Goal: Answer question/provide support

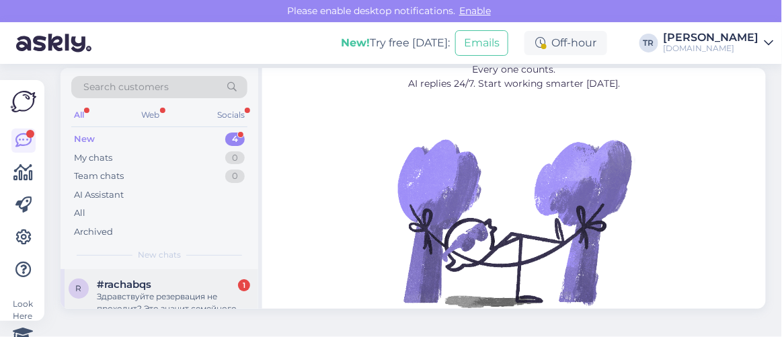
scroll to position [18, 0]
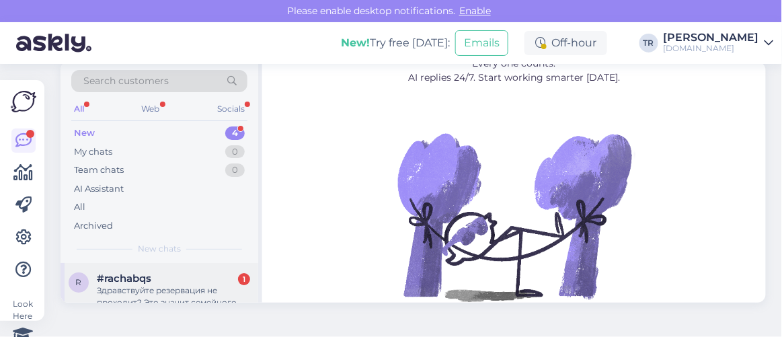
click at [140, 285] on div "Здравствуйте резервация не проходит? Это значит семейного номера нету?" at bounding box center [173, 296] width 153 height 24
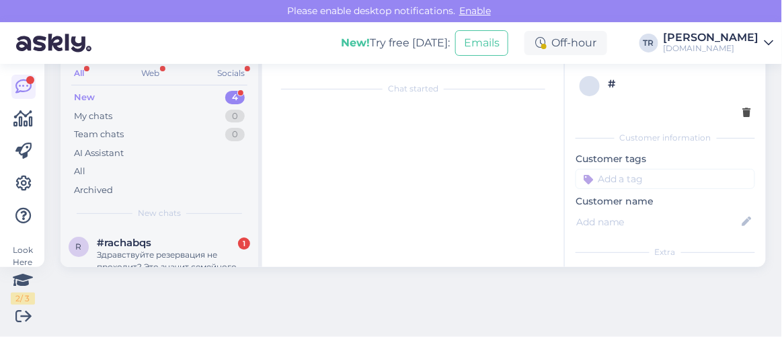
scroll to position [1044, 0]
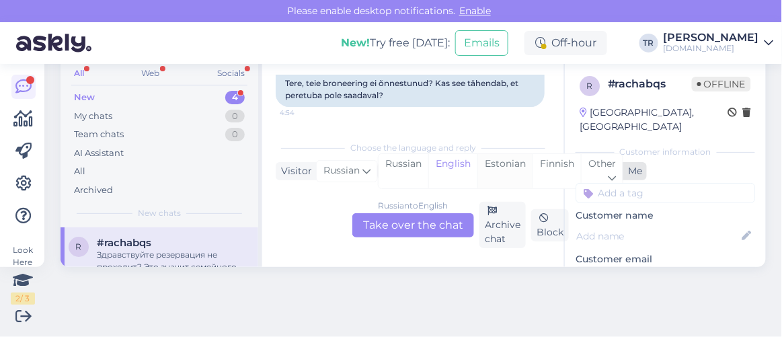
click at [496, 165] on div "Estonian" at bounding box center [504, 171] width 55 height 34
click at [432, 223] on div "Russian to Estonian Take over the chat" at bounding box center [413, 225] width 122 height 24
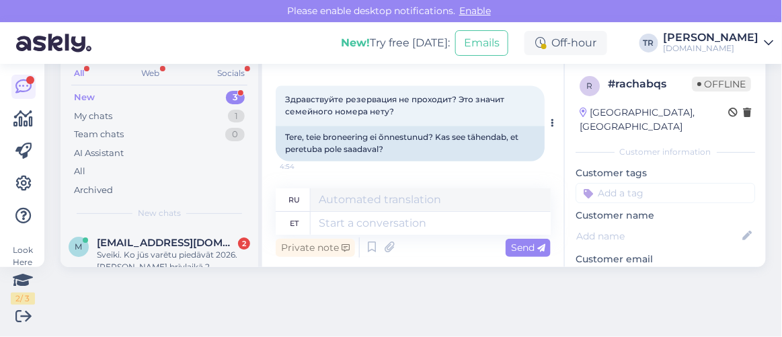
click at [340, 117] on span "Здравствуйте резервация не проходит? Это значит семейного номера нету?" at bounding box center [395, 106] width 221 height 22
drag, startPoint x: 342, startPoint y: 130, endPoint x: 284, endPoint y: 137, distance: 58.2
click at [284, 126] on div "Здравствуйте резервация не проходит? Это значит семейного номера нету? 4:54" at bounding box center [410, 106] width 269 height 40
copy span "Здравствуйте"
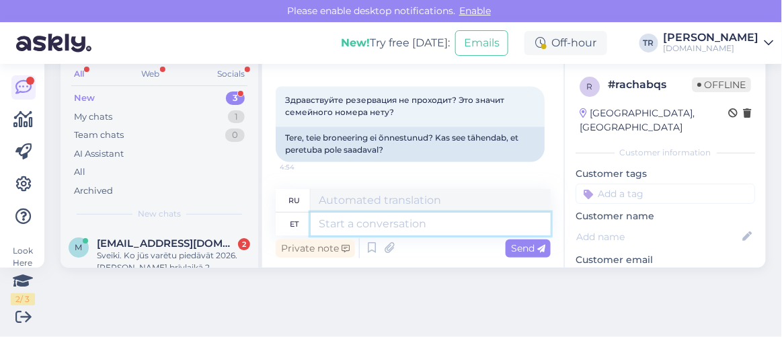
click at [385, 225] on textarea at bounding box center [431, 223] width 240 height 23
paste textarea "Здравствуйте"
type textarea "Здравствуйте."
type textarea "Привет"
type textarea "Здравствуйте. P"
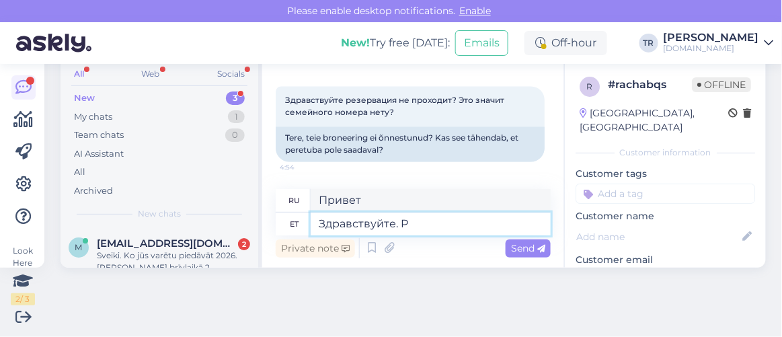
type textarea "Привет."
type textarea "Здравствуйте. Palun t"
type textarea "Здравствуйте. Пожалуйста"
type textarea "Здравствуйте. Palun täpsustage,"
type textarea "Здравствуйте. Пожалуйста, укажите,"
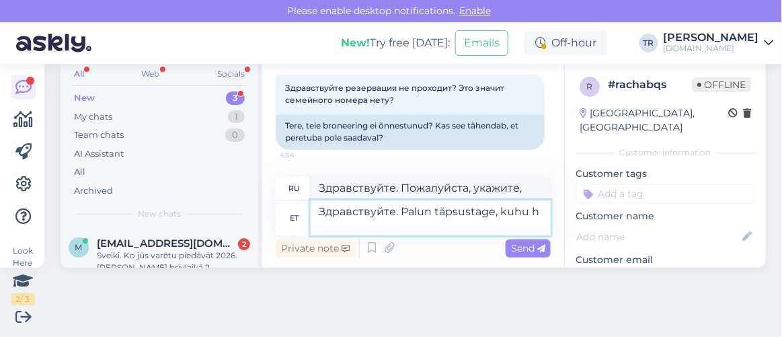
type textarea "Здравствуйте. Palun täpsustage, [PERSON_NAME]"
type textarea "Здравствуйте. Укажите, пожалуйста, где"
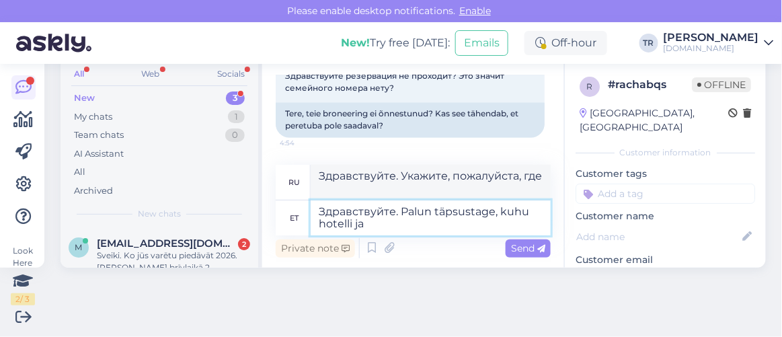
type textarea "Здравствуйте. Palun täpsustage, kuhu hotelli ja"
type textarea "Здравствуйте. Уточните, пожалуйста, какой отель"
type textarea "Здравствуйте. Palun täpsustage, kuhu hotelli ja mi"
type textarea "Здравствуйте. Уточните, пожалуйста, какой отель и"
type textarea "Здравствуйте. Palun täpsustage, kuhu hotelli ja millal T"
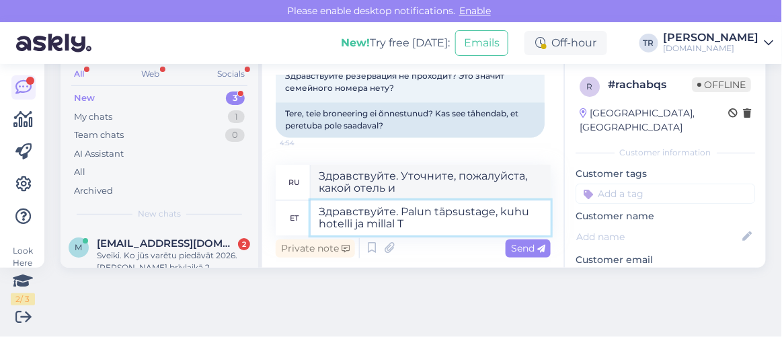
type textarea "Здравствуйте. Уточните, пожалуйста, в каком отеле и когда."
type textarea "Здравствуйте. Palun täpsustage, kuhu hotelli ja millal Te soo"
type textarea "Здравствуйте. Укажите, пожалуйста, в каком отеле и когда вы останавливаетесь."
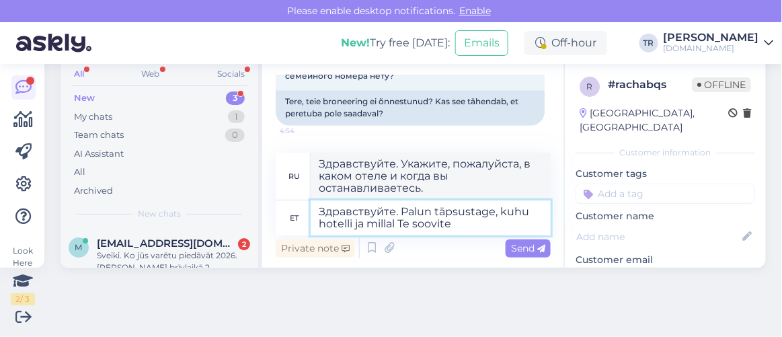
type textarea "Здравствуйте. Palun täpsustage, kuhu hotelli ja millal Te soovite p"
type textarea "Здравствуйте. Укажите, пожалуйста, в каком отеле и когда вы хотели бы остановит…"
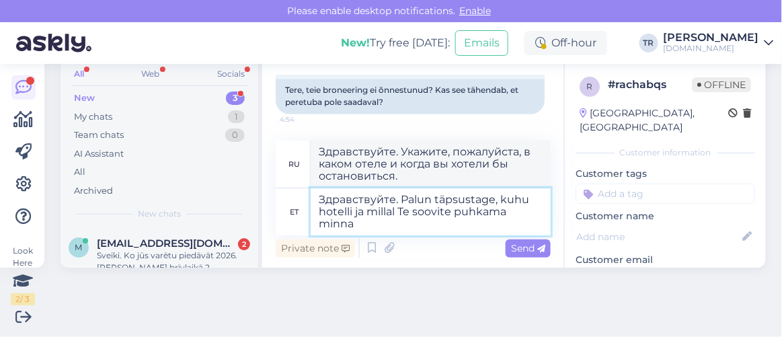
type textarea "Здравствуйте. Palun täpsustage, kuhu hotelli ja millal Te soovite puhkama minna?"
type textarea "Здравствуйте. Уточните, пожалуйста, в какой отель и когда вы хотели бы поехать …"
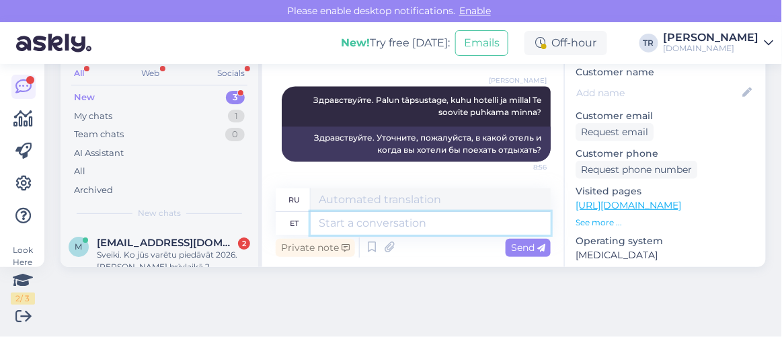
scroll to position [244, 0]
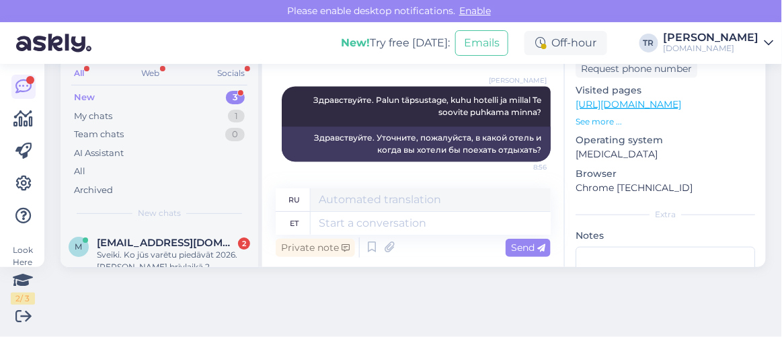
click at [674, 98] on link "https://hookusbookus.com/lv/hotel/viimsi-spa/16?gad_source=1&gad_campaignid=184…" at bounding box center [629, 104] width 106 height 12
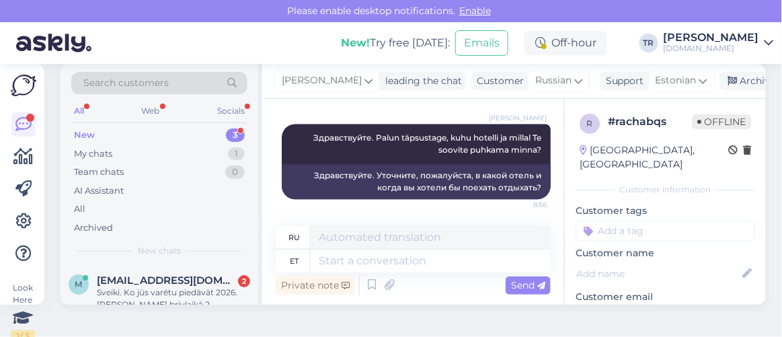
scroll to position [0, 0]
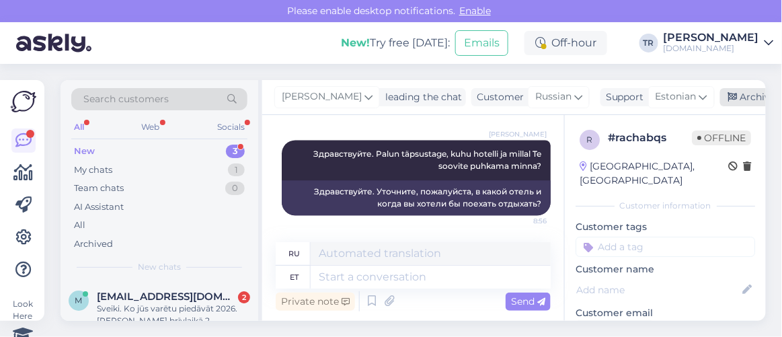
click at [728, 96] on icon at bounding box center [732, 97] width 9 height 9
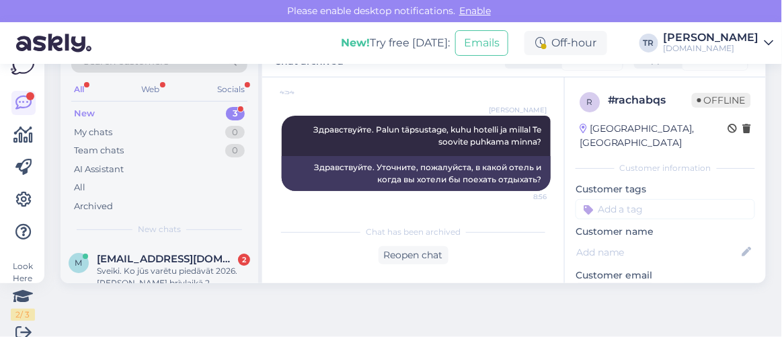
scroll to position [53, 0]
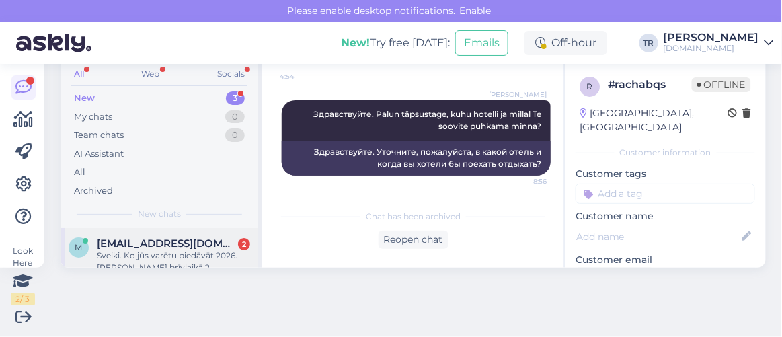
click at [190, 249] on div "Sveiki. Ko jūs varētu piedāvāt 2026.gada martā brīvlaikā.2 pieaugušie un 1 bērn…" at bounding box center [173, 261] width 153 height 24
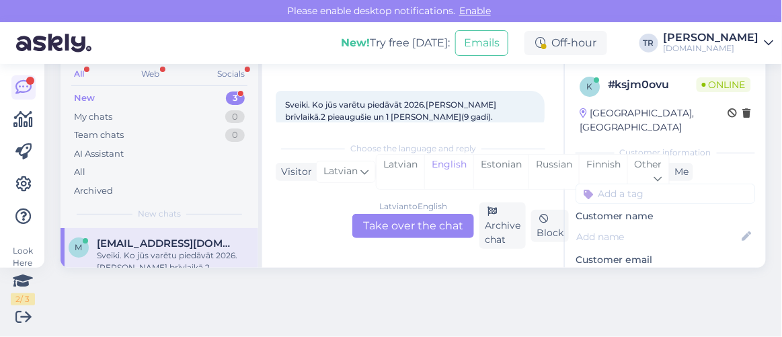
scroll to position [54, 0]
click at [492, 165] on div "Estonian" at bounding box center [500, 171] width 55 height 34
click at [419, 221] on div "Latvian to Estonian Take over the chat" at bounding box center [413, 225] width 122 height 24
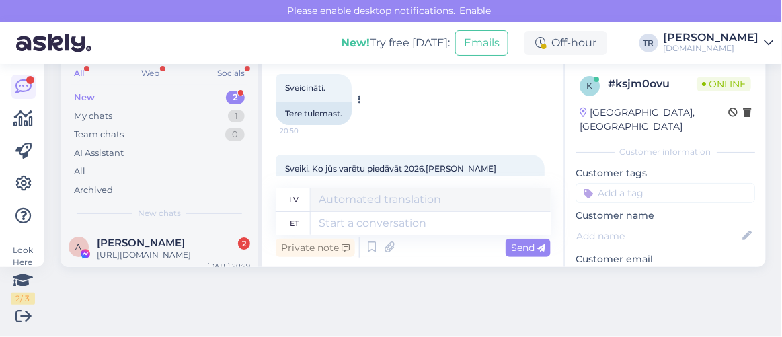
scroll to position [140, 0]
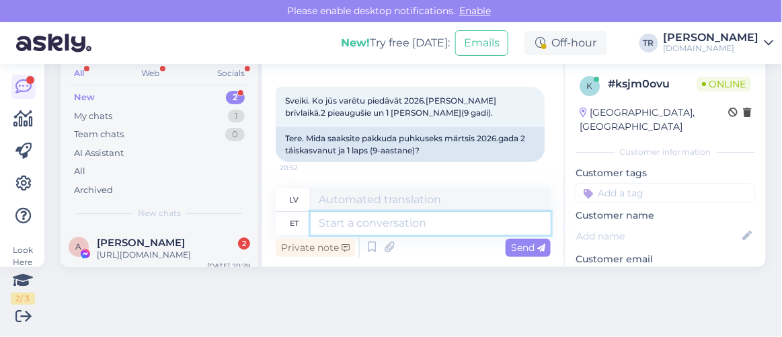
click at [403, 219] on textarea at bounding box center [431, 223] width 240 height 23
type textarea "Tere"
type textarea "Sveiki"
type textarea "Tere."
type textarea "Sveiki."
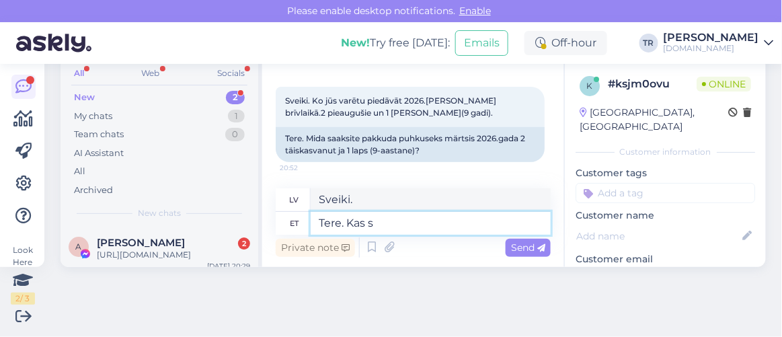
type textarea "Tere. Kas sa"
type textarea "Sveiki. Ir"
type textarea "Tere. Kas saaksite"
type textarea "Sveiki. Vai jūs varētu"
type textarea "Tere. Kas saaksite palun t"
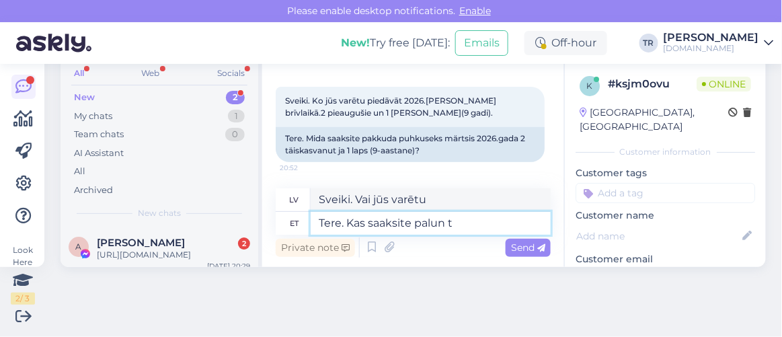
type textarea "Sveiki. Vai jūs, lūdzu, varētu"
type textarea "Tere. Kas saaksite palun täpsustada"
type textarea "Sveiki. Vai varētu, lūdzu, paskaidrot?"
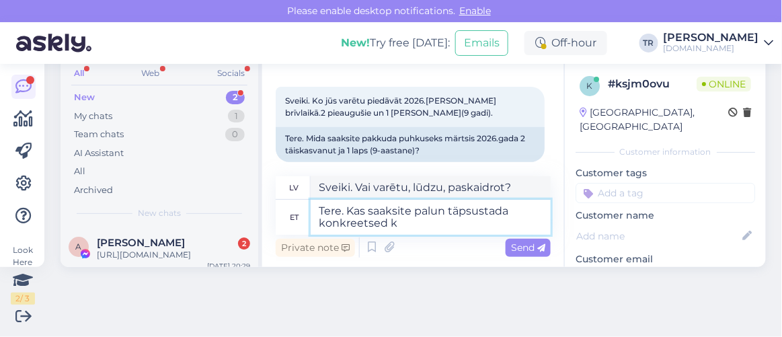
type textarea "Tere. Kas saaksite palun täpsustada konkreetsed ku"
type textarea "Sveiki. Vai varētu, lūdzu, sniegt konkrētu informāciju?"
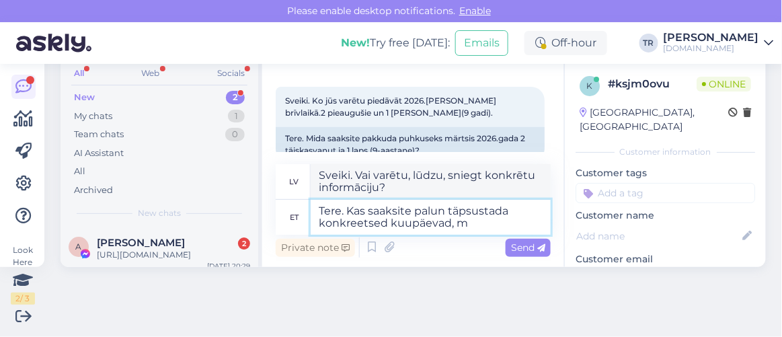
type textarea "Tere. Kas saaksite palun täpsustada konkreetsed kuupäevad, mi"
type textarea "Sveiki. Vai varētu, lūdzu, precizēt konkrētus datumus?"
type textarea "Tere. Kas saaksite palun täpsustada konkreetsed kuupäevad, millal soo"
type textarea "Sveiki. Vai varētu, lūdzu, norādīt konkrētus datumus, kad?"
type textarea "Tere. Kas saaksite palun täpsustada konkreetsed kuupäevad, millal soovite p"
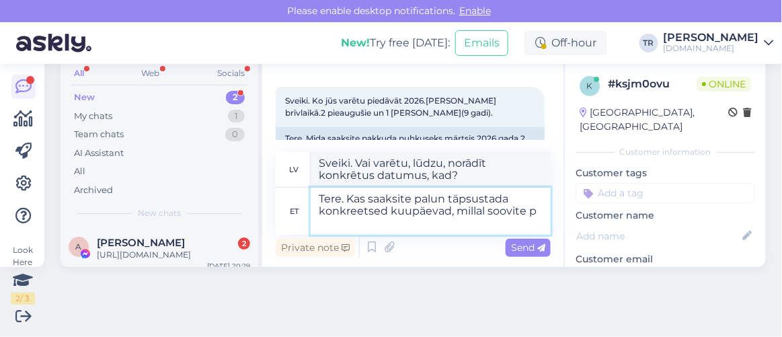
type textarea "Sveiki! Vai varētu, lūdzu, norādīt konkrētus vēlamos datumus?"
type textarea "Tere. Kas saaksite palun täpsustada konkreetsed kuupäevad, millal soovite puhka…"
type textarea "Sveiki. Vai varētu, lūdzu, norādīt konkrētus datumus, kuros vēlaties uzturēties?"
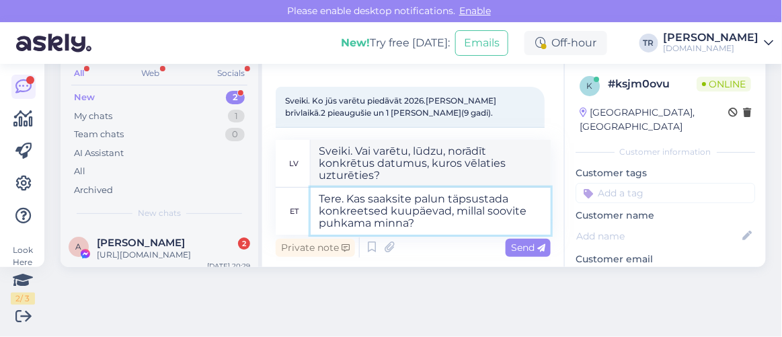
type textarea "Tere. Kas saaksite palun täpsustada konkreetsed kuupäevad, millal soovite puhka…"
type textarea "Sveiki. Vai varētu, lūdzu, norādīt konkrētus datumus, kuros vēlaties doties atv…"
type textarea "Tere. Kas saaksite palun täpsustada konkreetsed kuupäevad, millal soovite puhka…"
type textarea "Sveiki. Vai varētu, lūdzu, norādīt konkrētus datumus, kad vēlaties doties atvaļ…"
type textarea "Tere. Kas saaksite palun täpsustada konkreetsed kuupäevad, millal soovite puhka…"
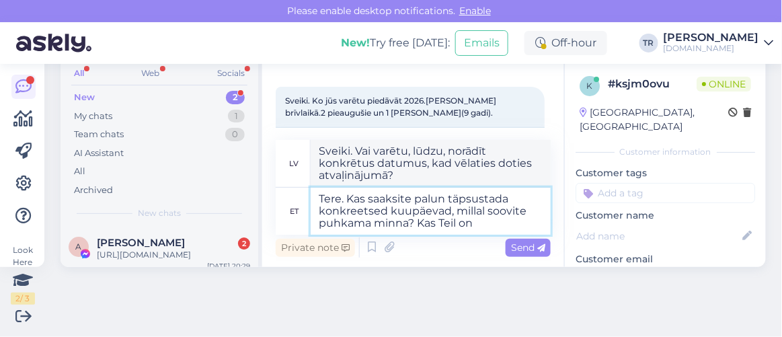
type textarea "Sveiki. Vai varētu, lūdzu, norādīt konkrētus datumus, kad vēlaties doties atvaļ…"
type textarea "Tere. Kas saaksite palun täpsustada konkreetsed kuupäevad, millal soovite puhka…"
type textarea "Sveiki. Vai varētu, lūdzu, norādīt konkrētus datumus, kad vēlaties doties atvaļ…"
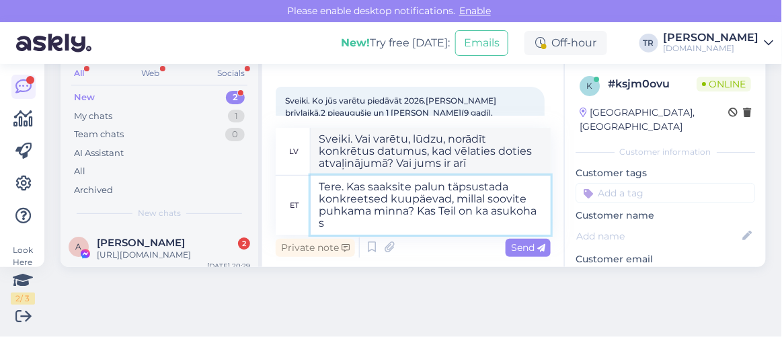
type textarea "Tere. Kas saaksite palun täpsustada konkreetsed kuupäevad, millal soovite puhka…"
type textarea "Sveiki. Vai varētu, lūdzu, norādīt konkrētus datumus, kad vēlaties doties atvaļ…"
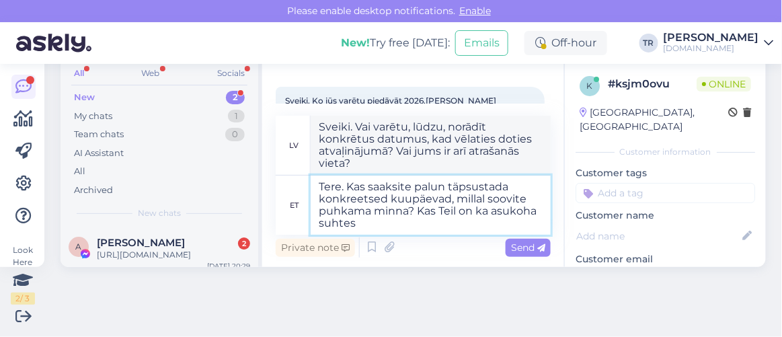
type textarea "Tere. Kas saaksite palun täpsustada konkreetsed kuupäevad, millal soovite puhka…"
type textarea "Sveiki. Vai varētu, lūdzu, norādīt konkrētus datumus, kad vēlaties doties atvaļ…"
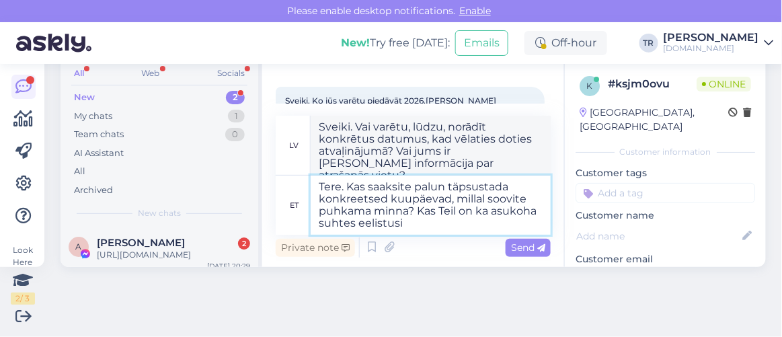
type textarea "Tere. Kas saaksite palun täpsustada konkreetsed kuupäevad, millal soovite puhka…"
type textarea "Sveiki. Vai varētu, lūdzu, norādīt konkrētus datumus, kuros vēlaties doties atv…"
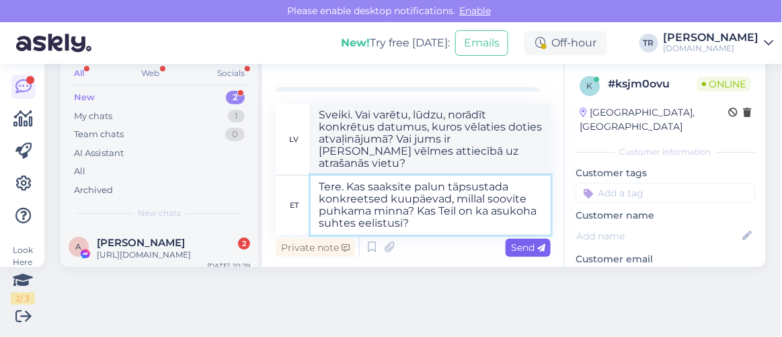
type textarea "Tere. Kas saaksite palun täpsustada konkreetsed kuupäevad, millal soovite puhka…"
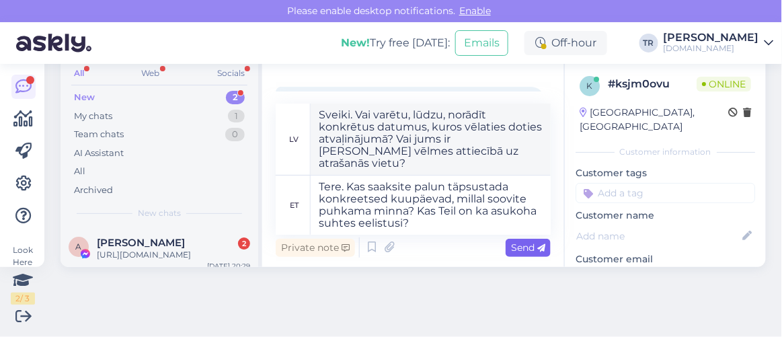
click at [511, 251] on span "Send" at bounding box center [528, 247] width 34 height 12
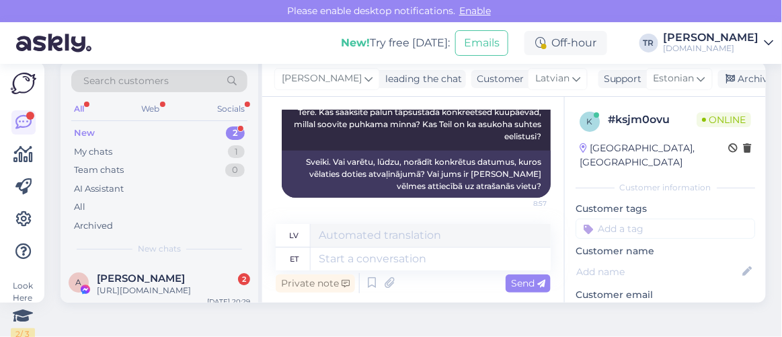
scroll to position [0, 0]
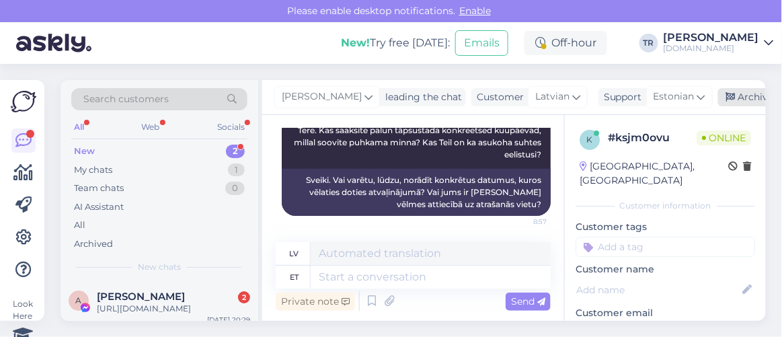
click at [740, 90] on div "Archive chat" at bounding box center [760, 97] width 85 height 18
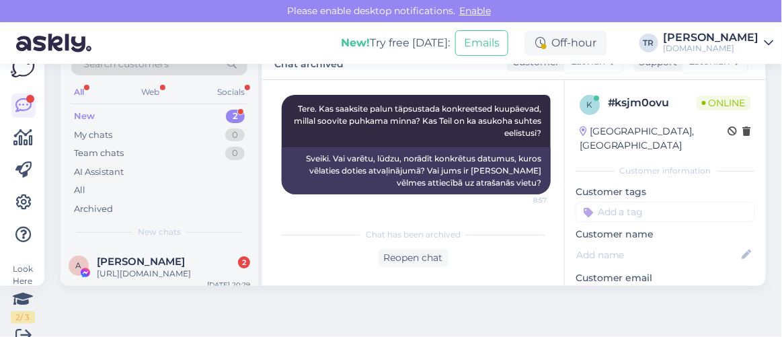
scroll to position [53, 0]
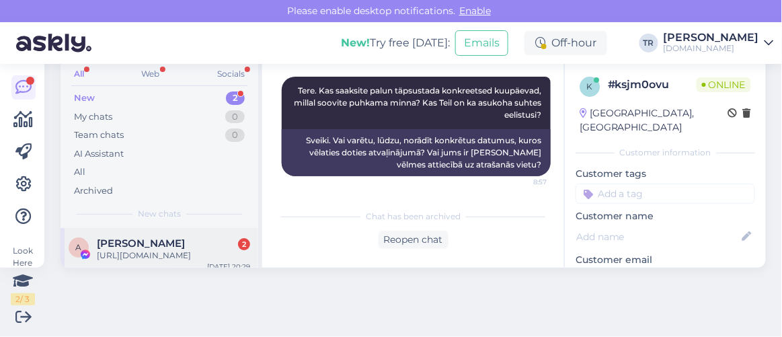
click at [155, 238] on span "Andreas Kaps" at bounding box center [141, 243] width 88 height 12
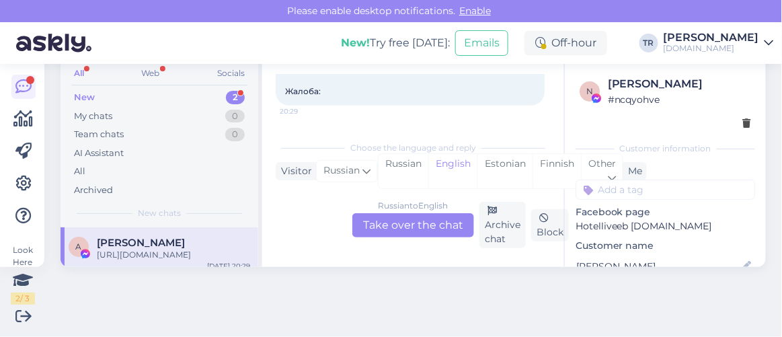
scroll to position [235, 0]
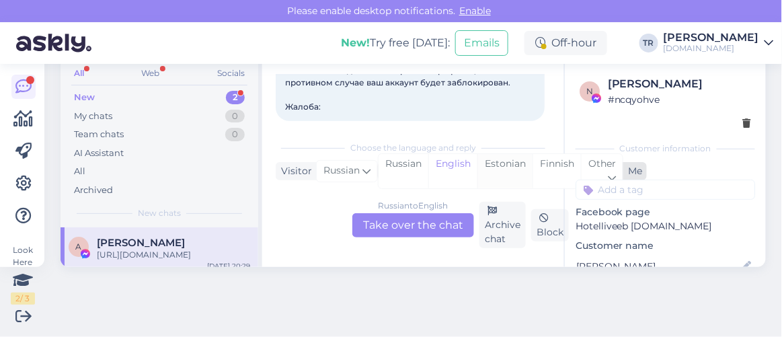
click at [493, 161] on div "Estonian" at bounding box center [504, 171] width 55 height 34
click at [414, 230] on div "Russian to Estonian Take over the chat" at bounding box center [413, 225] width 122 height 24
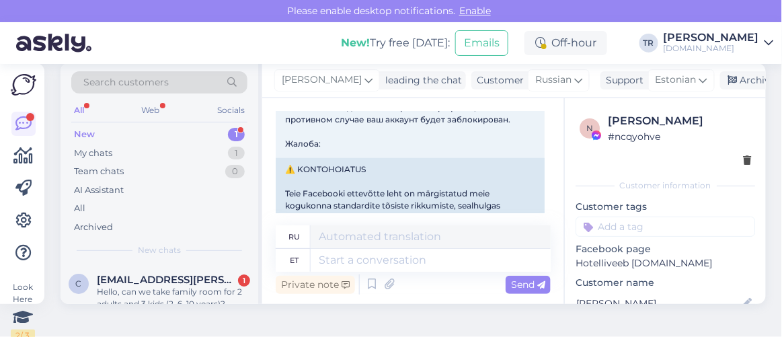
scroll to position [0, 0]
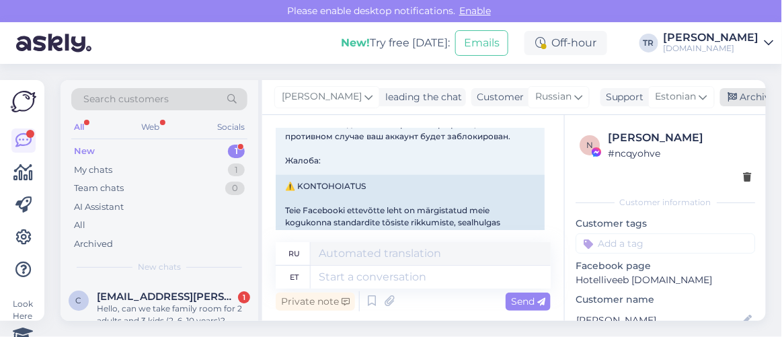
click at [739, 98] on div "Archive chat" at bounding box center [762, 97] width 85 height 18
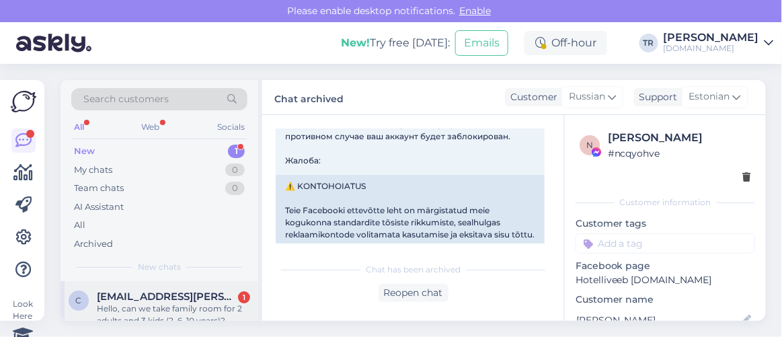
click at [203, 298] on span "camane.kristine@gmail.com" at bounding box center [167, 297] width 140 height 12
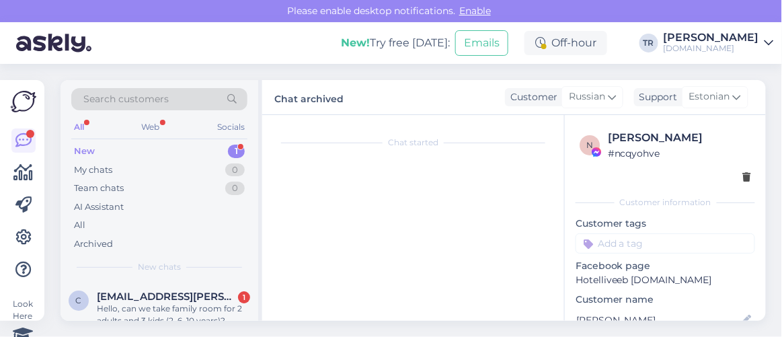
scroll to position [54, 0]
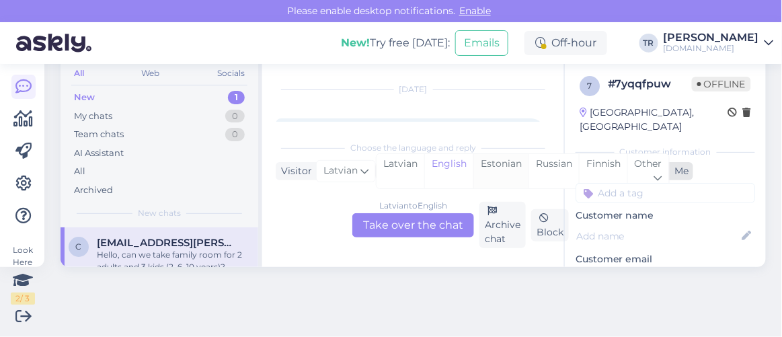
click at [494, 167] on div "Estonian" at bounding box center [500, 171] width 55 height 34
click at [423, 219] on div "Latvian to Estonian Take over the chat" at bounding box center [413, 225] width 122 height 24
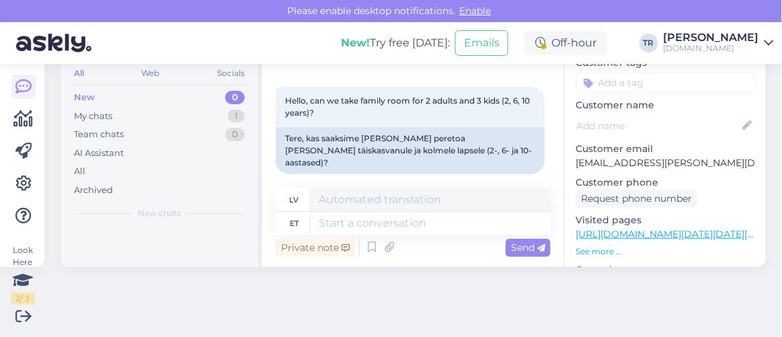
scroll to position [122, 0]
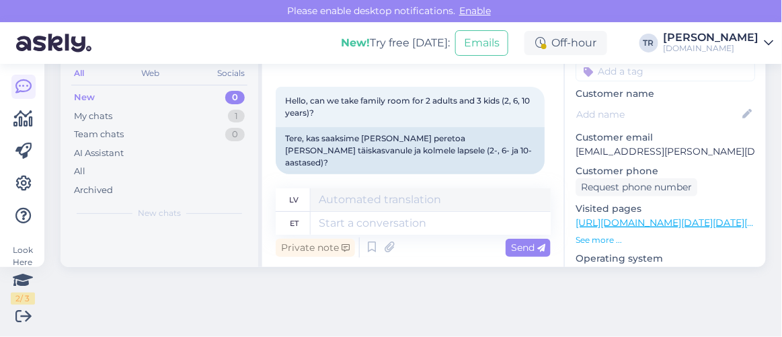
click at [615, 217] on link "https://hookusbookus.com/lv/hotels-spas/wasa-resort;dateArrival=2025-10-11;date…" at bounding box center [712, 223] width 272 height 12
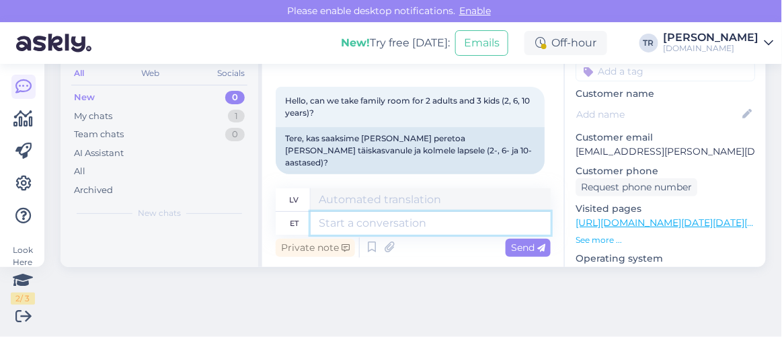
click at [379, 216] on textarea at bounding box center [431, 223] width 240 height 23
click at [384, 212] on textarea at bounding box center [431, 223] width 240 height 23
type textarea "Tere"
type textarea "Sveiki"
type textarea "Tere."
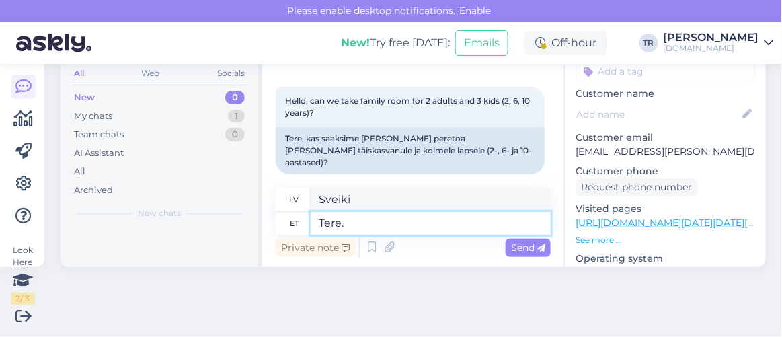
type textarea "Sveiki."
type textarea "Tere. Kuhu h"
type textarea "Sveiki. Kurp doties?"
type textarea "Tere. Kuhu hotelli ja"
type textarea "Sveiki. Kura viesnīca?"
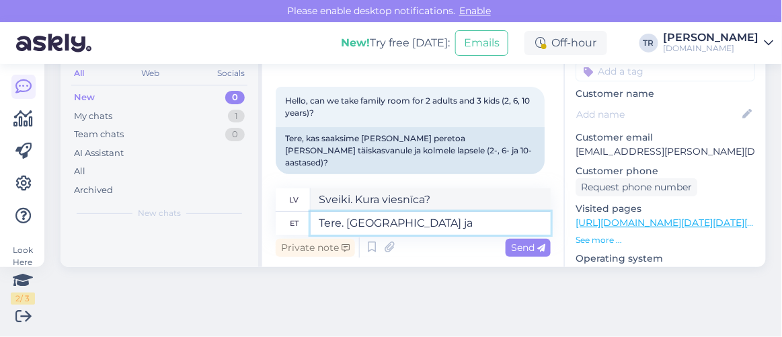
type textarea "Tere. Kuhu hotelli ja m"
type textarea "Sveiki. Kura viesnīca un"
type textarea "Tere. Kuhu hotelli ja millal T"
type textarea "Sveiki. Kurā viesnīcā un kad?"
type textarea "Tere. Kuhu hotelli ja millal Te so"
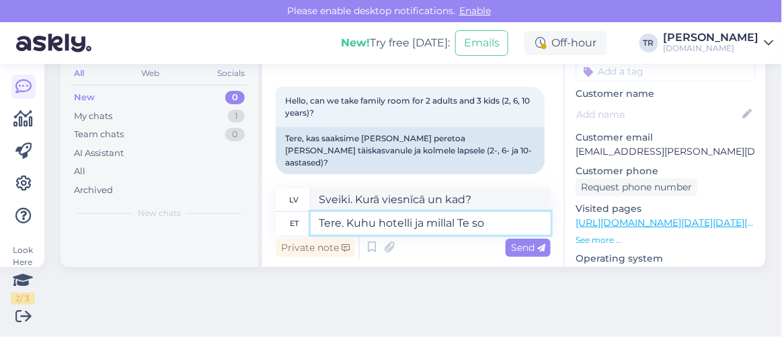
type textarea "Sveiki. Uz kuru viesnīcu un kad jūs braucat?"
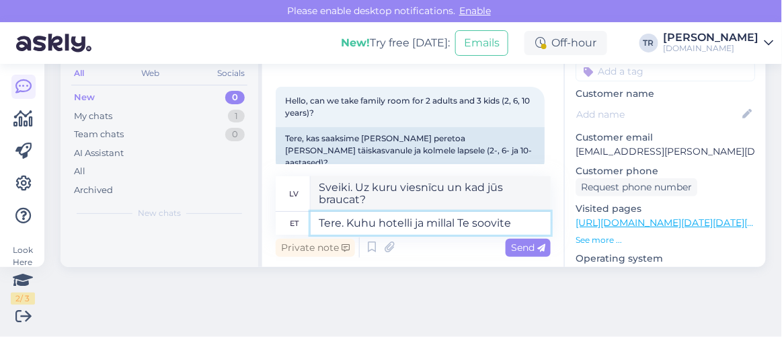
type textarea "Tere. Kuhu hotelli ja millal Te soovite p"
type textarea "Sveiki. Uz kuru viesnīcu un kad vēlaties doties?"
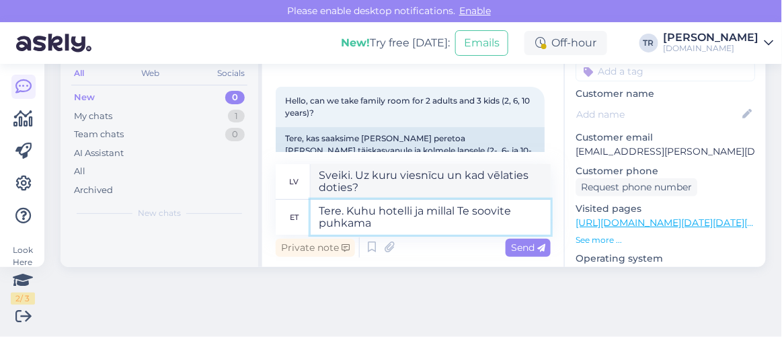
type textarea "Tere. Kuhu hotelli ja millal Te soovite puhkama m"
type textarea "Sveiki. Kurā viesnīcā un kad vēlaties palikt?"
type textarea "Tere. Kuhu hotelli ja millal Te soovite puhkama minna?"
type textarea "Sveiki. Uz kuru viesnīcu un kad vēlaties doties atvaļinājumā?"
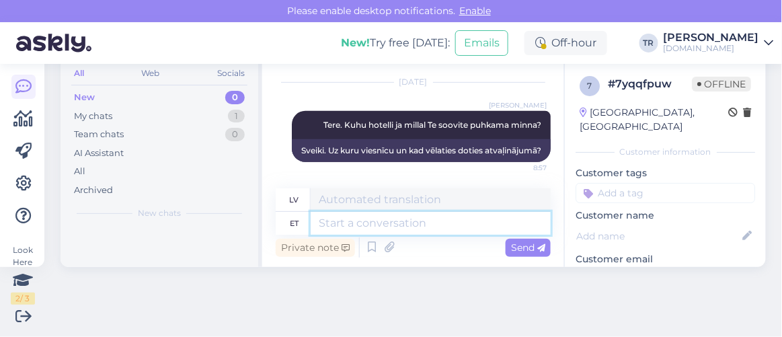
scroll to position [0, 0]
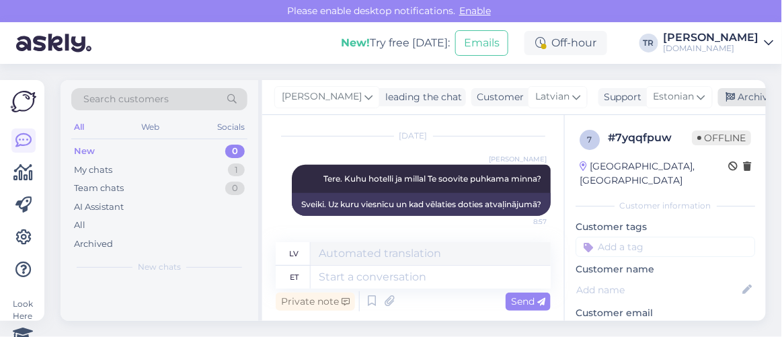
click at [735, 97] on div "Archive chat" at bounding box center [760, 97] width 85 height 18
